Goal: Transaction & Acquisition: Subscribe to service/newsletter

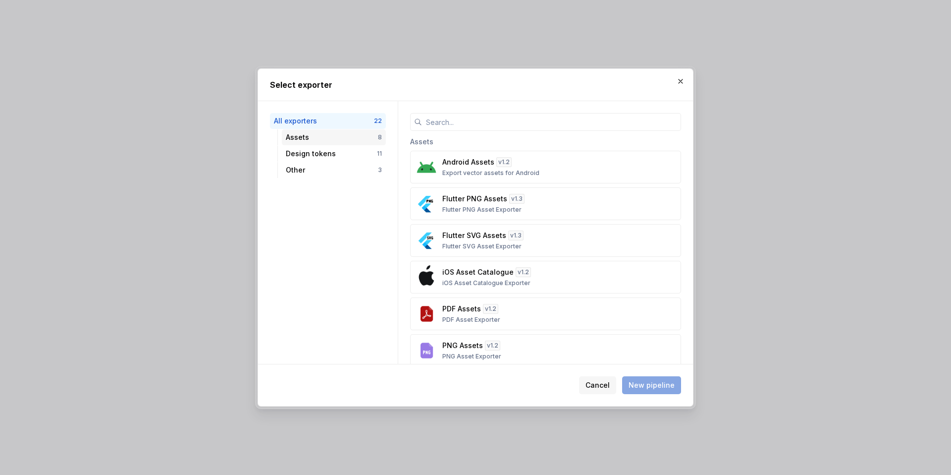
click at [299, 142] on div "Assets" at bounding box center [332, 137] width 92 height 10
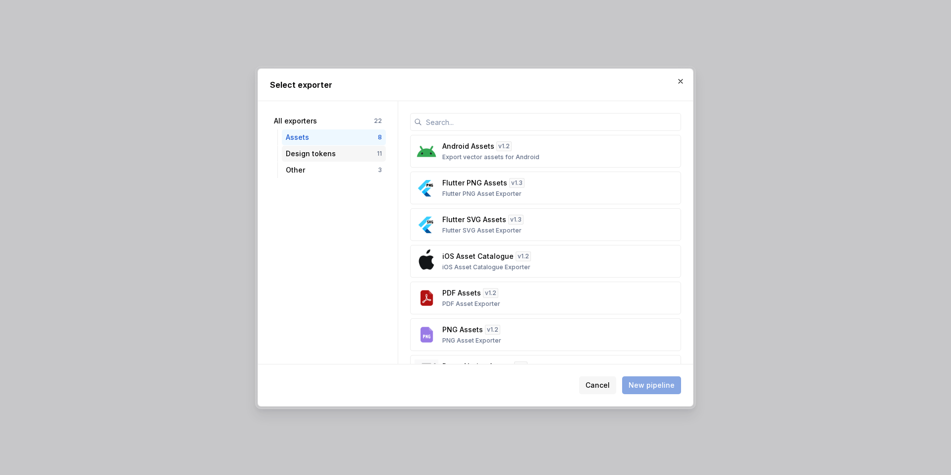
click at [301, 154] on div "Design tokens" at bounding box center [331, 154] width 91 height 10
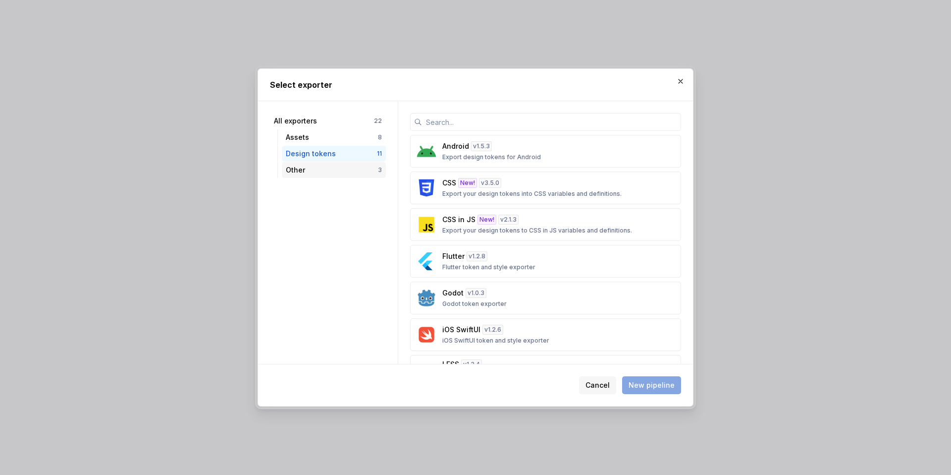
click at [301, 163] on div "Other 3" at bounding box center [334, 170] width 104 height 16
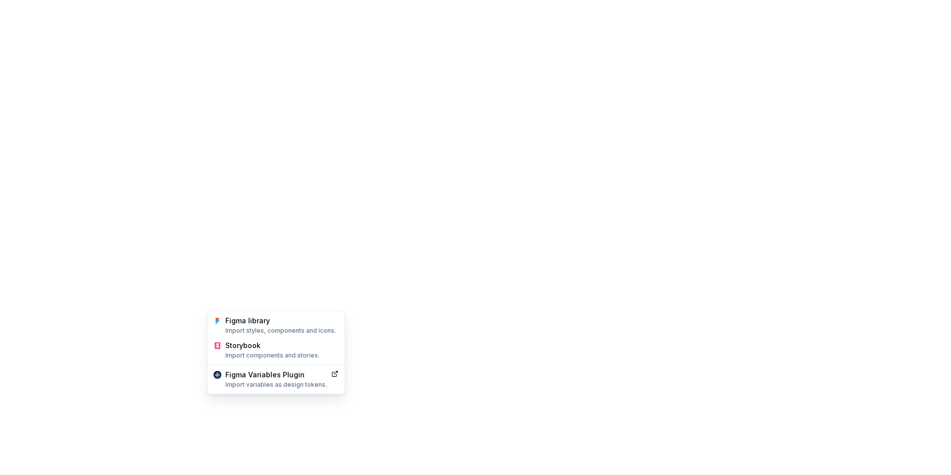
click at [235, 297] on html "A gf A Home Documentation Analytics Code automation Design system data Design t…" at bounding box center [475, 237] width 951 height 475
click at [249, 323] on div "Figma library Import styles, components and icons." at bounding box center [281, 325] width 113 height 19
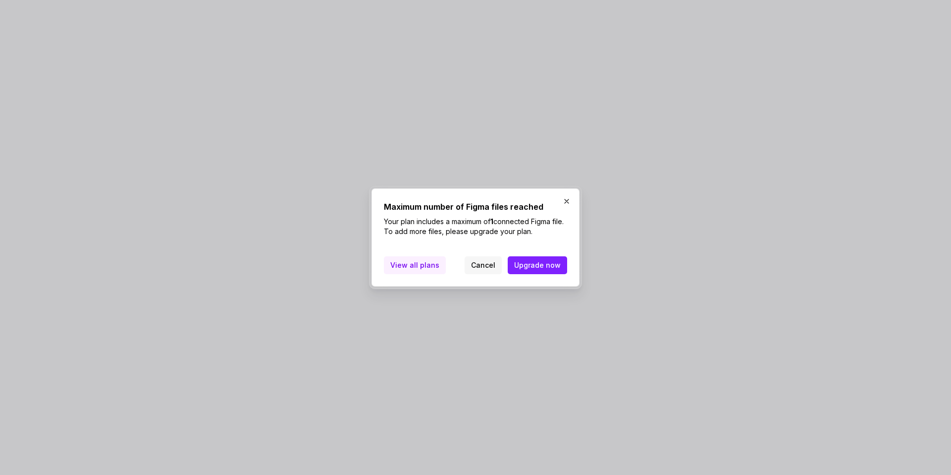
click at [435, 266] on link "View all plans" at bounding box center [415, 265] width 62 height 18
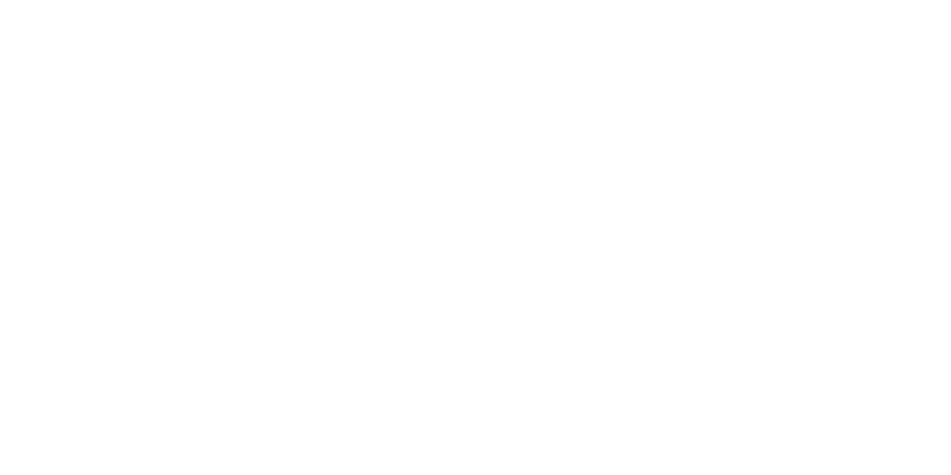
click at [236, 294] on html "A gf A Home Documentation Analytics Code automation Design system data Design t…" at bounding box center [475, 237] width 951 height 475
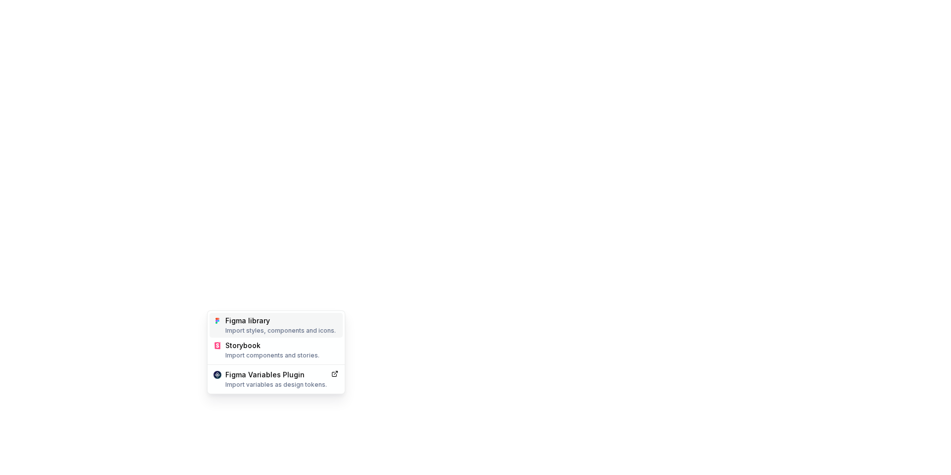
click at [246, 325] on div "Figma library Import styles, components and icons." at bounding box center [281, 325] width 113 height 19
